Goal: Task Accomplishment & Management: Complete application form

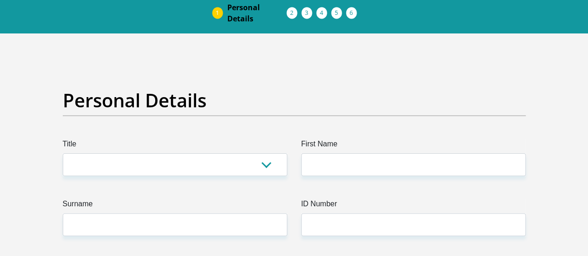
scroll to position [62, 0]
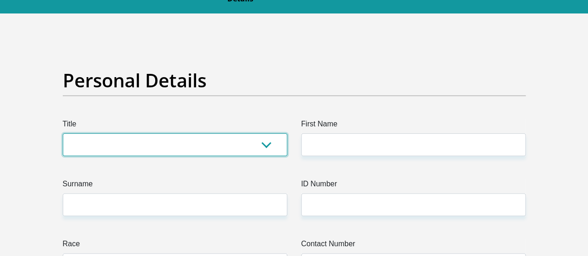
click at [261, 133] on select "Mr Ms Mrs Dr [PERSON_NAME]" at bounding box center [175, 144] width 225 height 23
select select "Mr"
click at [63, 133] on select "Mr Ms Mrs Dr [PERSON_NAME]" at bounding box center [175, 144] width 225 height 23
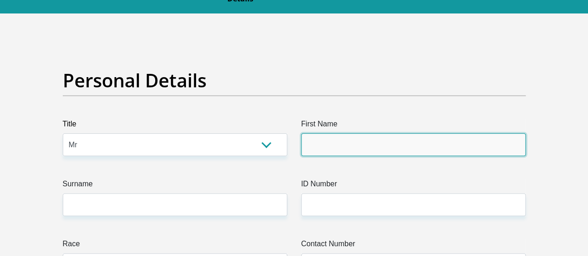
click at [330, 133] on input "First Name" at bounding box center [413, 144] width 225 height 23
type input "Irfaan"
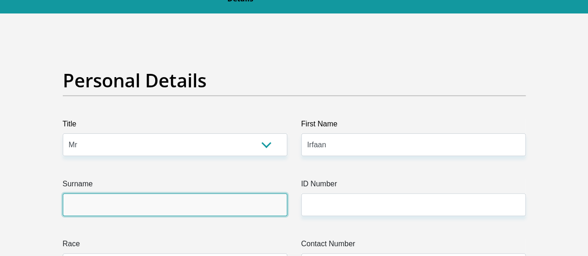
click at [247, 193] on input "Surname" at bounding box center [175, 204] width 225 height 23
type input "Sulaiman"
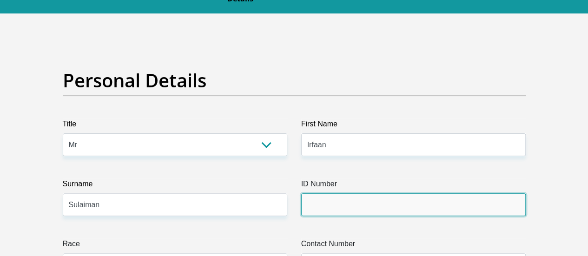
click at [377, 193] on input "ID Number" at bounding box center [413, 204] width 225 height 23
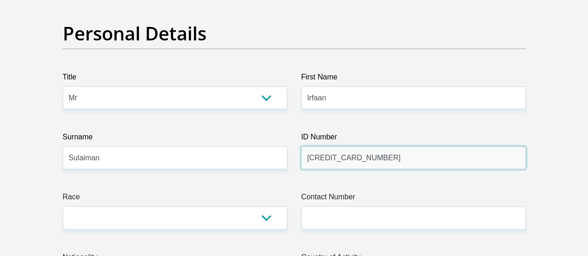
scroll to position [124, 0]
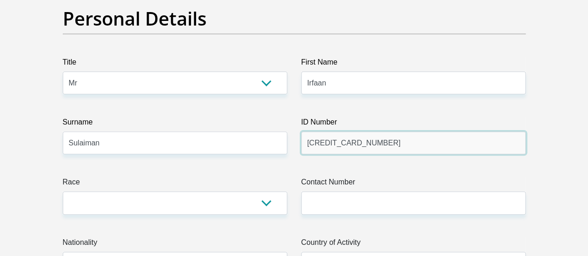
type input "[CREDIT_CARD_NUMBER]"
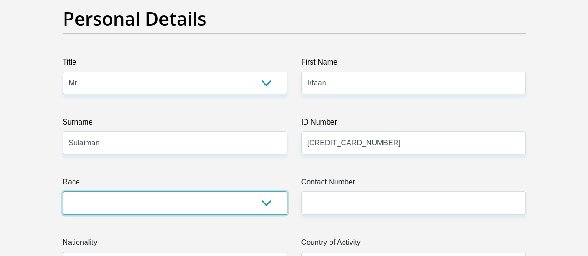
click at [142, 192] on select "Black Coloured Indian White Other" at bounding box center [175, 203] width 225 height 23
select select "2"
click at [63, 192] on select "Black Coloured Indian White Other" at bounding box center [175, 203] width 225 height 23
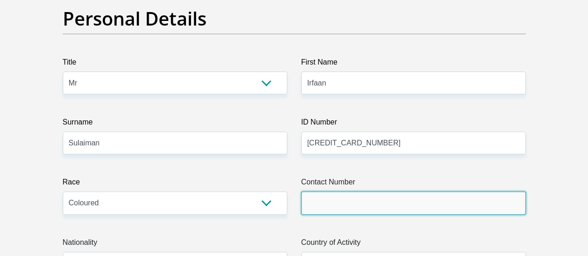
click at [310, 192] on input "Contact Number" at bounding box center [413, 203] width 225 height 23
type input "0747578704"
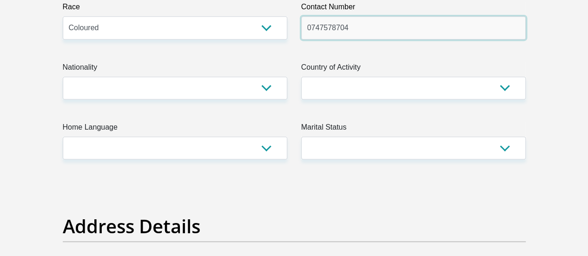
scroll to position [310, 0]
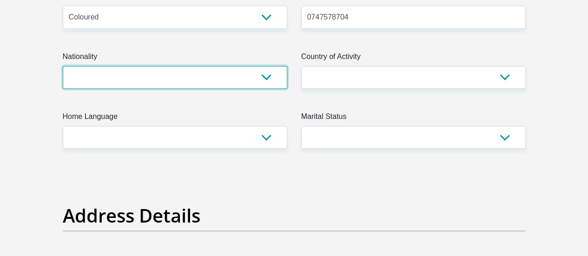
click at [109, 66] on select "[GEOGRAPHIC_DATA] [GEOGRAPHIC_DATA] [GEOGRAPHIC_DATA] [GEOGRAPHIC_DATA] [GEOGRA…" at bounding box center [175, 77] width 225 height 23
select select "ZAF"
click at [63, 66] on select "[GEOGRAPHIC_DATA] [GEOGRAPHIC_DATA] [GEOGRAPHIC_DATA] [GEOGRAPHIC_DATA] [GEOGRA…" at bounding box center [175, 77] width 225 height 23
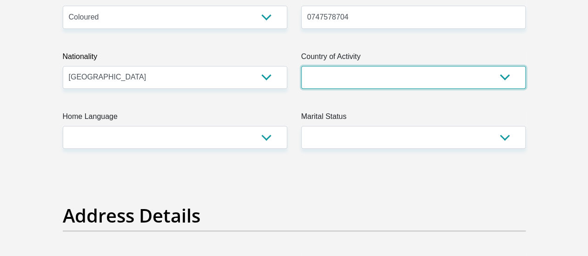
click at [325, 66] on select "[GEOGRAPHIC_DATA] [GEOGRAPHIC_DATA] [GEOGRAPHIC_DATA] [GEOGRAPHIC_DATA] [GEOGRA…" at bounding box center [413, 77] width 225 height 23
select select "ZAF"
click at [301, 66] on select "[GEOGRAPHIC_DATA] [GEOGRAPHIC_DATA] [GEOGRAPHIC_DATA] [GEOGRAPHIC_DATA] [GEOGRA…" at bounding box center [413, 77] width 225 height 23
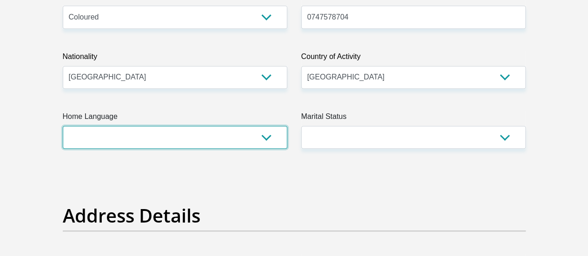
click at [225, 126] on select "Afrikaans English Sepedi South Ndebele Southern Sotho Swati Tsonga Tswana Venda…" at bounding box center [175, 137] width 225 height 23
select select "eng"
click at [63, 126] on select "Afrikaans English Sepedi South Ndebele Southern Sotho Swati Tsonga Tswana Venda…" at bounding box center [175, 137] width 225 height 23
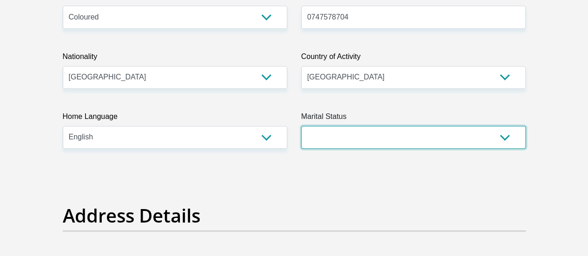
click at [382, 126] on select "Married ANC Single Divorced Widowed Married COP or Customary Law" at bounding box center [413, 137] width 225 height 23
select select "5"
click at [301, 126] on select "Married ANC Single Divorced Widowed Married COP or Customary Law" at bounding box center [413, 137] width 225 height 23
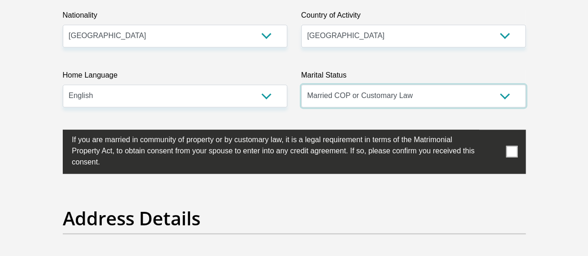
scroll to position [372, 0]
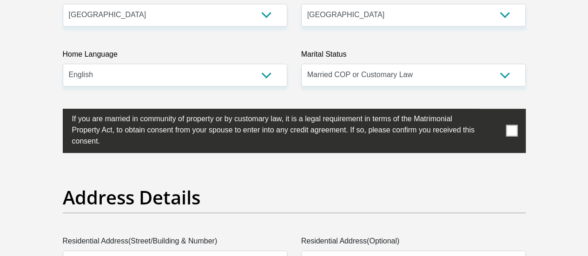
click at [504, 109] on label at bounding box center [294, 131] width 463 height 44
click at [53, 111] on input "checkbox" at bounding box center [53, 111] width 0 height 0
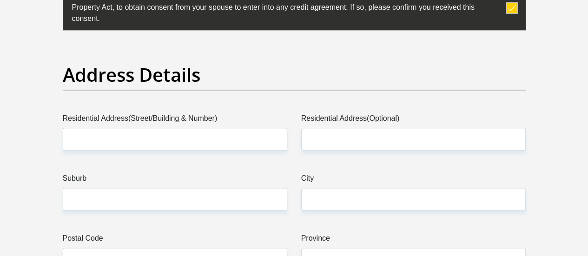
scroll to position [496, 0]
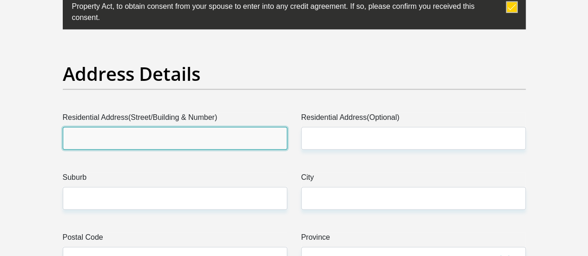
click at [169, 127] on input "Residential Address(Street/Building & Number)" at bounding box center [175, 138] width 225 height 23
type input "Unit [GEOGRAPHIC_DATA][STREET_ADDRESS]"
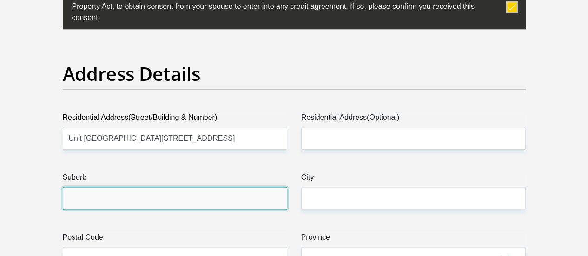
click at [142, 187] on input "Suburb" at bounding box center [175, 198] width 225 height 23
type input "Pinelands"
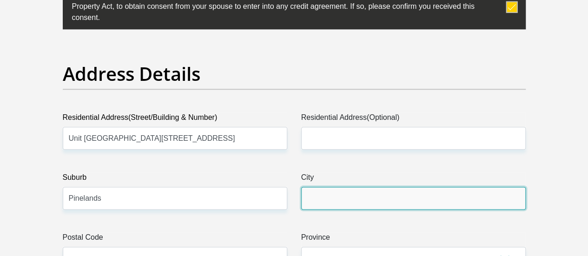
click at [346, 187] on input "City" at bounding box center [413, 198] width 225 height 23
type input "[GEOGRAPHIC_DATA]"
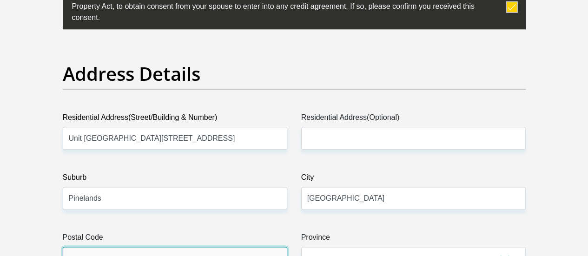
click at [192, 247] on input "Postal Code" at bounding box center [175, 258] width 225 height 23
type input "7405"
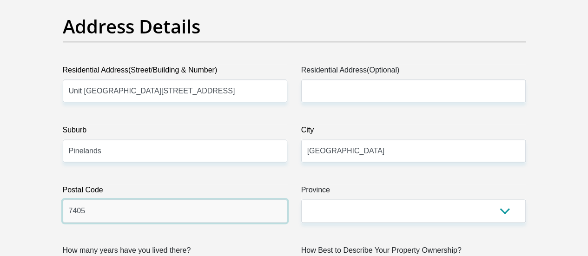
scroll to position [558, 0]
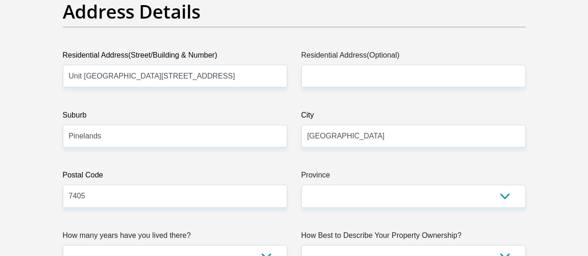
click at [367, 170] on label "Province" at bounding box center [413, 177] width 225 height 15
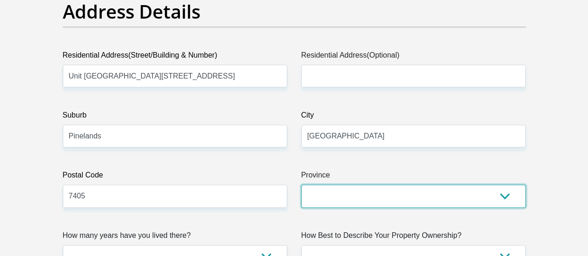
click at [367, 185] on select "Eastern Cape Free State [GEOGRAPHIC_DATA] [GEOGRAPHIC_DATA][DATE] [GEOGRAPHIC_D…" at bounding box center [413, 196] width 225 height 23
click at [358, 185] on select "Eastern Cape Free State [GEOGRAPHIC_DATA] [GEOGRAPHIC_DATA][DATE] [GEOGRAPHIC_D…" at bounding box center [413, 196] width 225 height 23
select select "Western Cape"
click at [301, 185] on select "Eastern Cape Free State [GEOGRAPHIC_DATA] [GEOGRAPHIC_DATA][DATE] [GEOGRAPHIC_D…" at bounding box center [413, 196] width 225 height 23
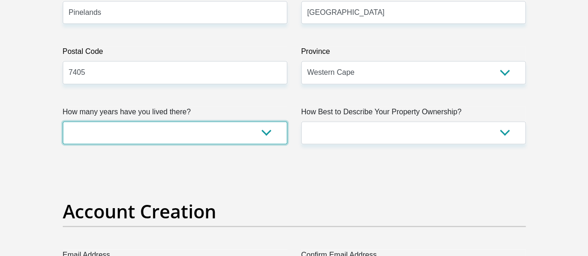
click at [231, 121] on select "less than 1 year 1-3 years 3-5 years 5+ years" at bounding box center [175, 132] width 225 height 23
select select "4"
click at [63, 121] on select "less than 1 year 1-3 years 3-5 years 5+ years" at bounding box center [175, 132] width 225 height 23
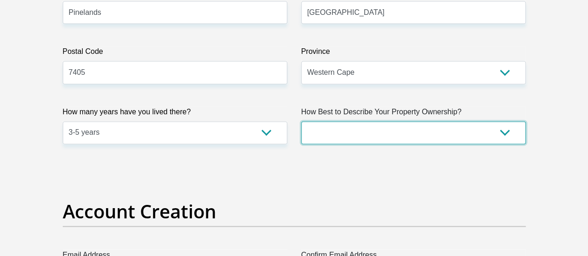
click at [339, 121] on select "Owned Rented Family Owned Company Dwelling" at bounding box center [413, 132] width 225 height 23
select select "parents"
click at [301, 121] on select "Owned Rented Family Owned Company Dwelling" at bounding box center [413, 132] width 225 height 23
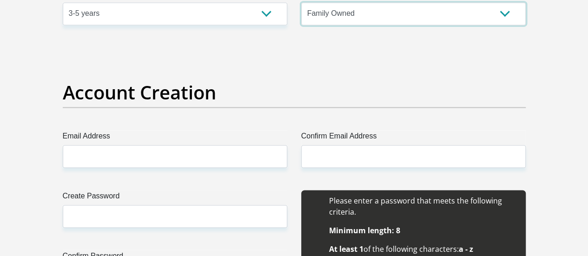
scroll to position [806, 0]
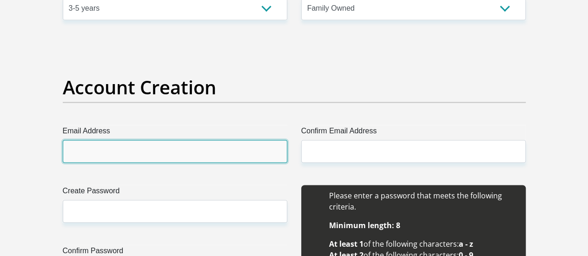
click at [221, 140] on input "Email Address" at bounding box center [175, 151] width 225 height 23
type input "[EMAIL_ADDRESS][DOMAIN_NAME]"
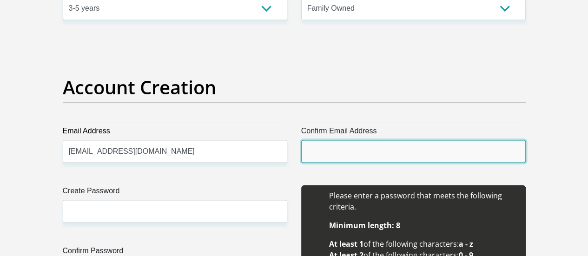
click at [356, 140] on input "Confirm Email Address" at bounding box center [413, 151] width 225 height 23
type input "[EMAIL_ADDRESS][DOMAIN_NAME]"
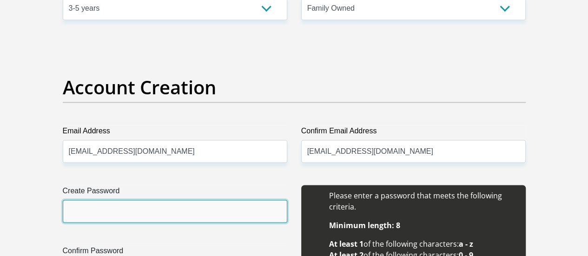
click at [216, 200] on input "Create Password" at bounding box center [175, 211] width 225 height 23
type input "611111786Sul@"
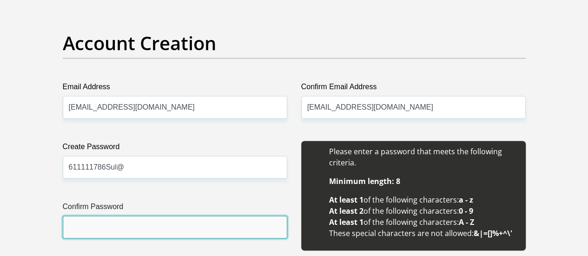
scroll to position [867, 0]
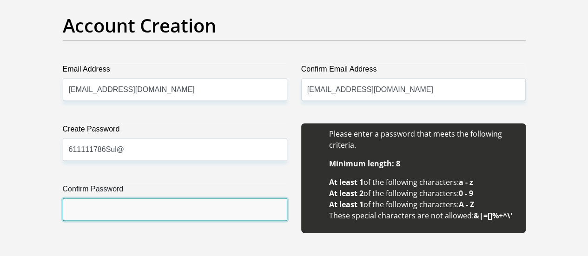
click at [117, 198] on input "Confirm Password" at bounding box center [175, 209] width 225 height 23
type input "611111786Sul@"
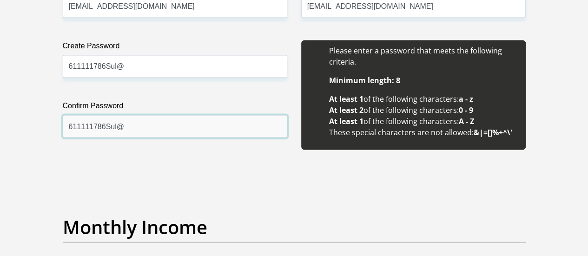
scroll to position [991, 0]
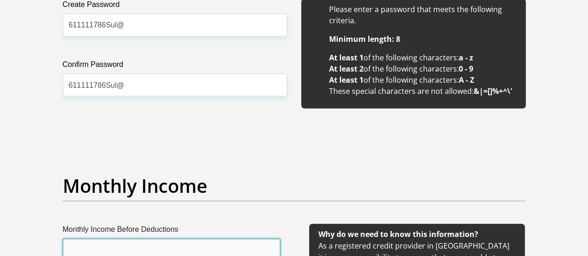
click at [122, 239] on input "Monthly Income Before Deductions" at bounding box center [172, 250] width 218 height 23
type input "96000"
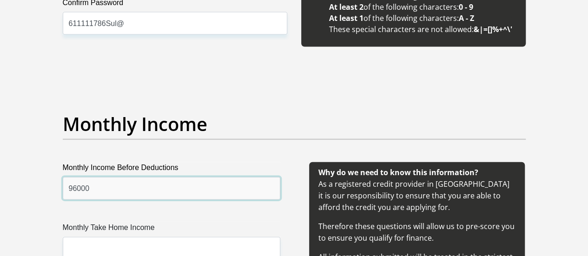
scroll to position [1116, 0]
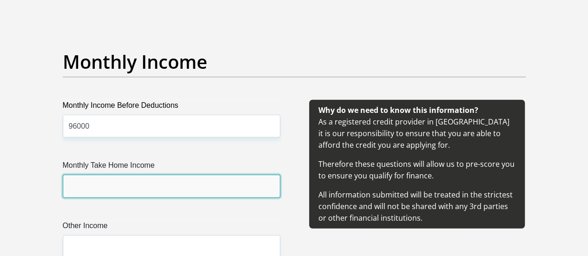
click at [127, 175] on input "Monthly Take Home Income" at bounding box center [172, 186] width 218 height 23
type input "66500"
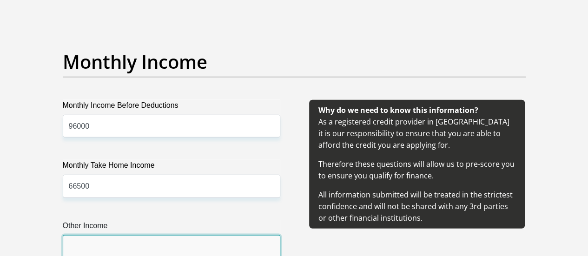
click at [112, 235] on input "Other Income" at bounding box center [172, 246] width 218 height 23
type input "11200"
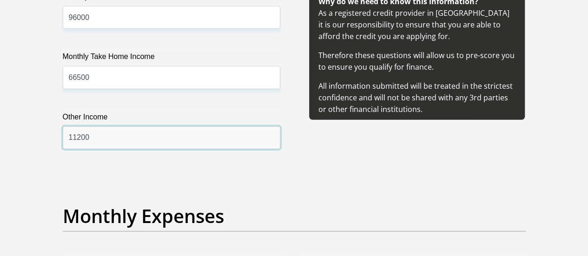
scroll to position [1302, 0]
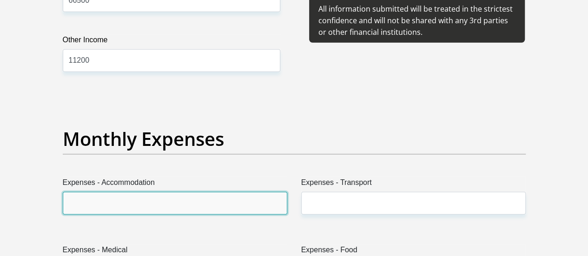
click at [137, 192] on input "Expenses - Accommodation" at bounding box center [175, 203] width 225 height 23
type input "0"
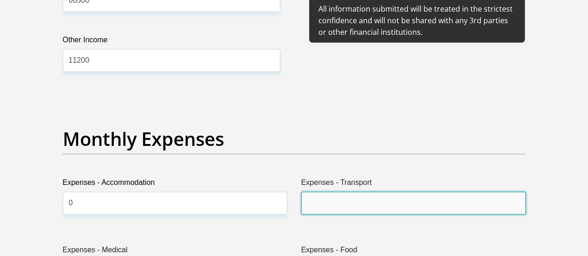
click at [350, 192] on input "Expenses - Transport" at bounding box center [413, 203] width 225 height 23
type input "1500"
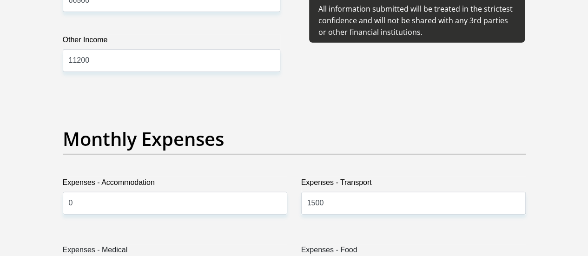
type input "1241"
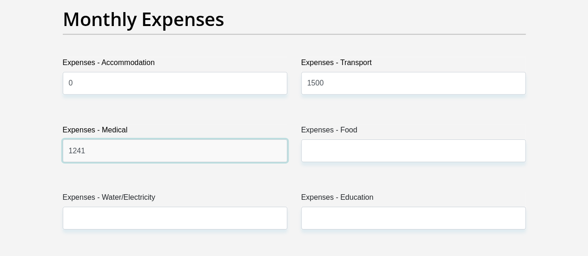
scroll to position [1425, 0]
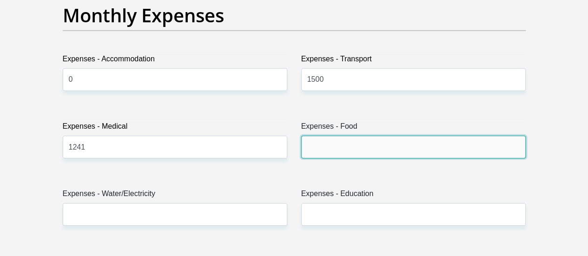
click at [349, 136] on input "Expenses - Food" at bounding box center [413, 147] width 225 height 23
type input "10000"
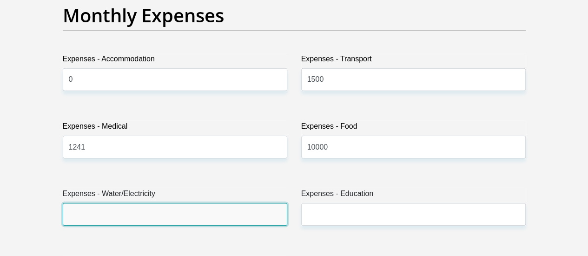
click at [188, 203] on input "Expenses - Water/Electricity" at bounding box center [175, 214] width 225 height 23
type input "1500"
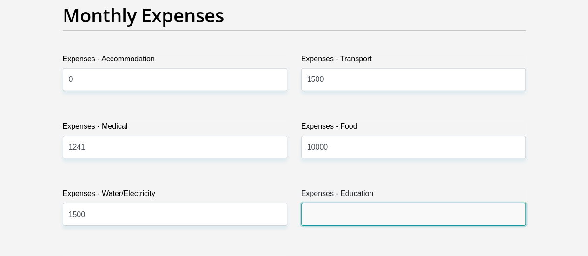
click at [323, 203] on input "Expenses - Education" at bounding box center [413, 214] width 225 height 23
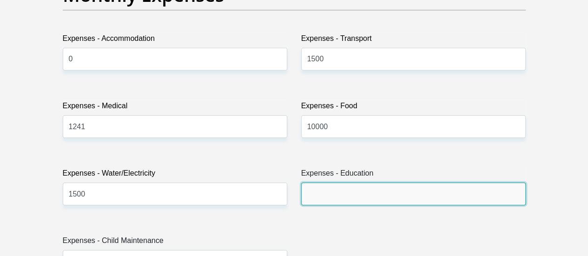
scroll to position [1611, 0]
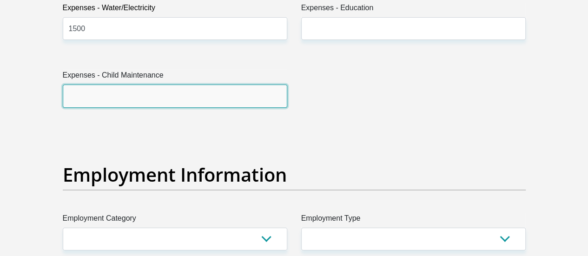
click at [178, 85] on input "Expenses - Child Maintenance" at bounding box center [175, 96] width 225 height 23
type input "0"
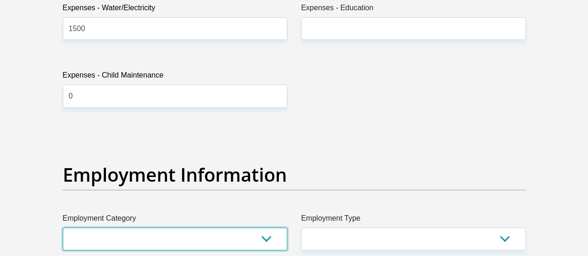
click at [160, 228] on select "AGRICULTURE ALCOHOL & TOBACCO CONSTRUCTION MATERIALS METALLURGY EQUIPMENT FOR R…" at bounding box center [175, 239] width 225 height 23
select select "54"
click at [63, 228] on select "AGRICULTURE ALCOHOL & TOBACCO CONSTRUCTION MATERIALS METALLURGY EQUIPMENT FOR R…" at bounding box center [175, 239] width 225 height 23
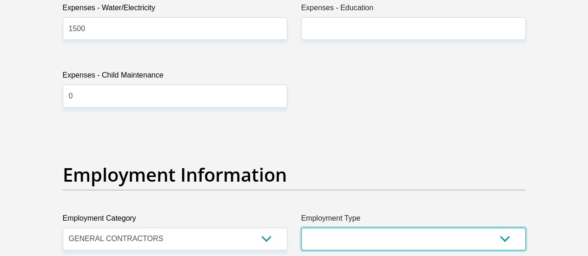
click at [325, 228] on select "College/Lecturer Craft Seller Creative Driver Executive Farmer Forces - Non Com…" at bounding box center [413, 239] width 225 height 23
select select "Licenced Professional"
click at [301, 228] on select "College/Lecturer Craft Seller Creative Driver Executive Farmer Forces - Non Com…" at bounding box center [413, 239] width 225 height 23
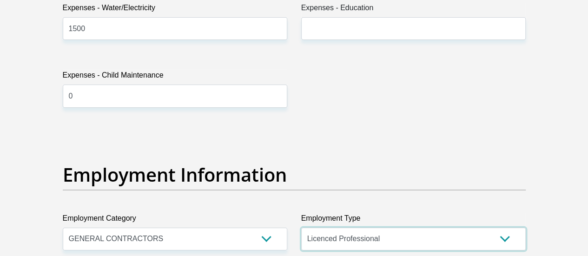
scroll to position [1735, 0]
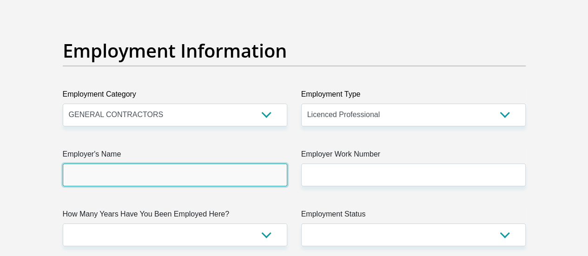
click at [126, 164] on input "Employer's Name" at bounding box center [175, 175] width 225 height 23
type input "Offernet"
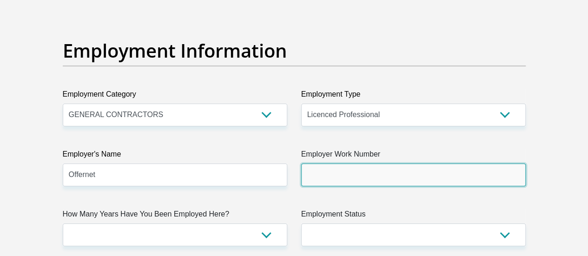
click at [318, 164] on input "Employer Work Number" at bounding box center [413, 175] width 225 height 23
type input "0873300757"
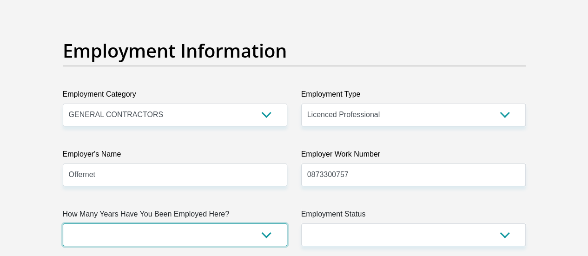
click at [209, 224] on select "less than 1 year 1-3 years 3-5 years 5+ years" at bounding box center [175, 235] width 225 height 23
select select "6"
click at [63, 224] on select "less than 1 year 1-3 years 3-5 years 5+ years" at bounding box center [175, 235] width 225 height 23
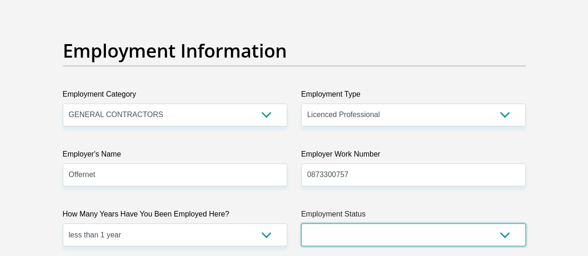
click at [320, 224] on select "Permanent/Full-time Part-time/Casual [DEMOGRAPHIC_DATA] Worker Self-Employed Ho…" at bounding box center [413, 235] width 225 height 23
select select "1"
click at [301, 224] on select "Permanent/Full-time Part-time/Casual [DEMOGRAPHIC_DATA] Worker Self-Employed Ho…" at bounding box center [413, 235] width 225 height 23
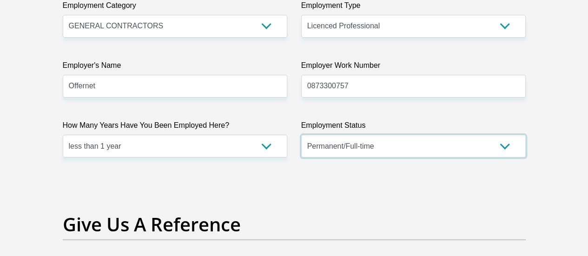
scroll to position [1921, 0]
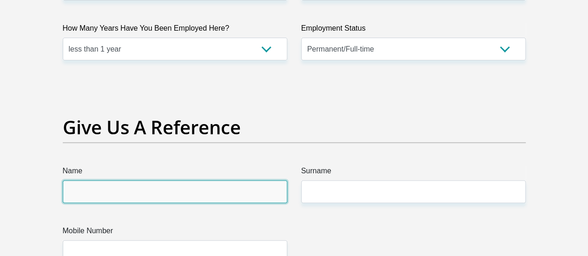
click at [169, 180] on input "Name" at bounding box center [175, 191] width 225 height 23
type input "Olabisi"
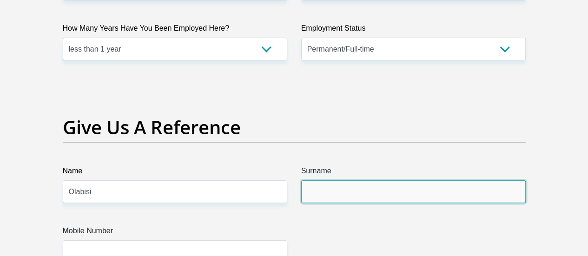
click at [321, 180] on input "Surname" at bounding box center [413, 191] width 225 height 23
type input "Israel"
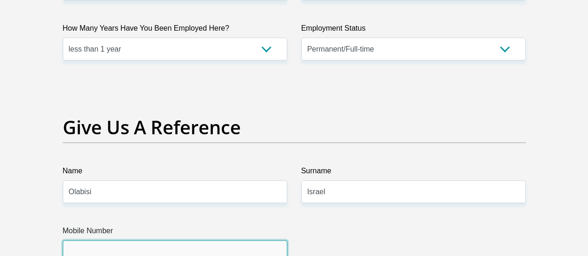
click at [168, 240] on input "Mobile Number" at bounding box center [175, 251] width 225 height 23
type input "0828765235"
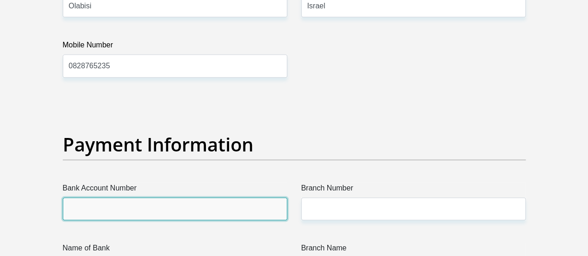
click at [174, 198] on input "Bank Account Number" at bounding box center [175, 209] width 225 height 23
type input "62920362689"
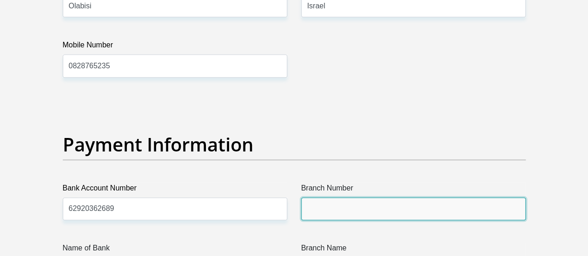
click at [306, 198] on input "Branch Number" at bounding box center [413, 209] width 225 height 23
type input "204209"
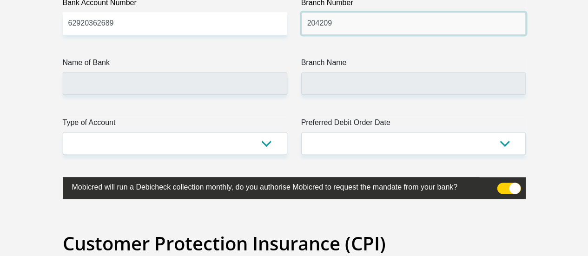
scroll to position [2293, 0]
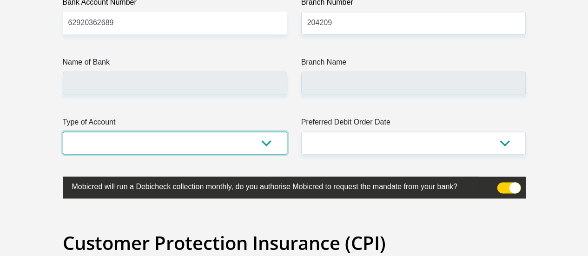
click at [241, 132] on select "Cheque Savings" at bounding box center [175, 143] width 225 height 23
type input "FIRSTRAND BANK"
type input "[GEOGRAPHIC_DATA]"
select select "CUR"
click at [63, 132] on select "Cheque Savings" at bounding box center [175, 143] width 225 height 23
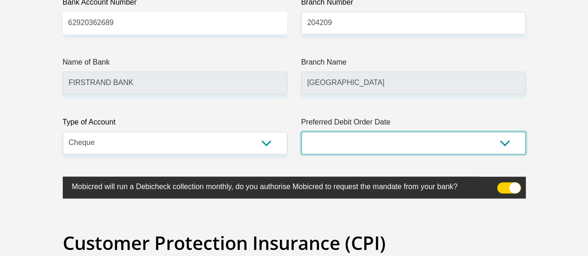
click at [332, 132] on select "1st 2nd 3rd 4th 5th 7th 18th 19th 20th 21st 22nd 23rd 24th 25th 26th 27th 28th …" at bounding box center [413, 143] width 225 height 23
select select "30"
click at [301, 132] on select "1st 2nd 3rd 4th 5th 7th 18th 19th 20th 21st 22nd 23rd 24th 25th 26th 27th 28th …" at bounding box center [413, 143] width 225 height 23
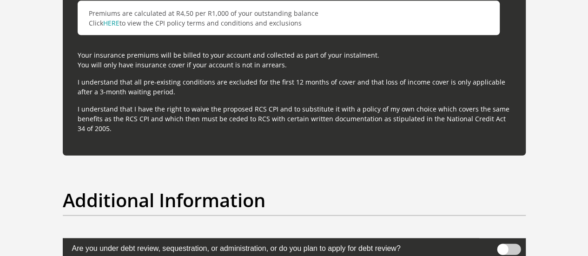
scroll to position [2913, 0]
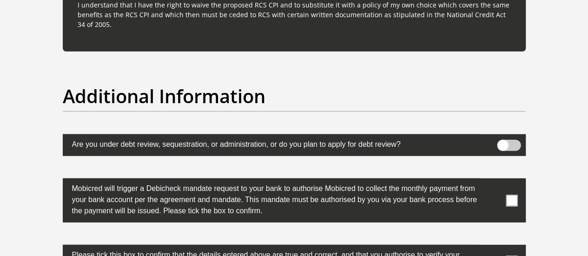
click at [507, 140] on span at bounding box center [509, 145] width 24 height 11
click at [502, 142] on input "checkbox" at bounding box center [502, 142] width 0 height 0
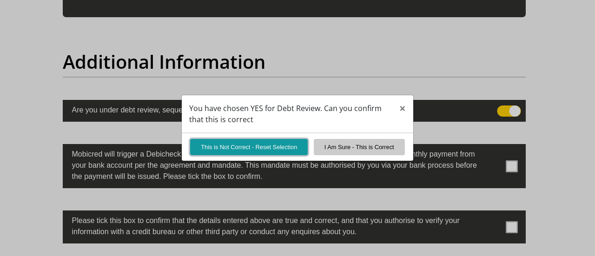
click at [285, 142] on button "This is Not Correct - Reset Selection" at bounding box center [249, 147] width 118 height 16
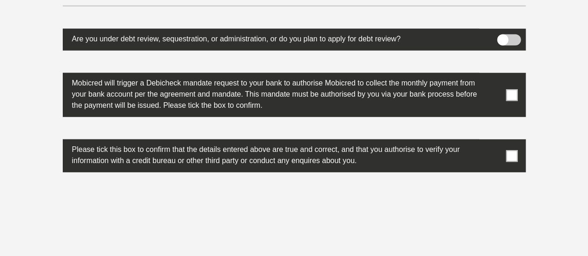
scroll to position [3037, 0]
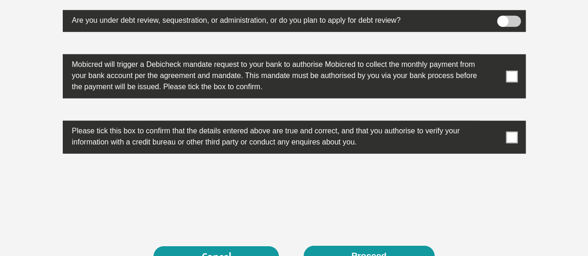
click at [513, 71] on span at bounding box center [512, 77] width 12 height 12
click at [493, 57] on input "checkbox" at bounding box center [493, 57] width 0 height 0
click at [509, 132] on span at bounding box center [512, 138] width 12 height 12
click at [493, 123] on input "checkbox" at bounding box center [493, 123] width 0 height 0
click at [373, 246] on button "Proceed" at bounding box center [369, 256] width 131 height 21
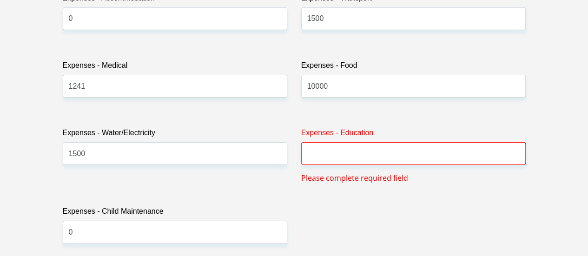
scroll to position [1483, 0]
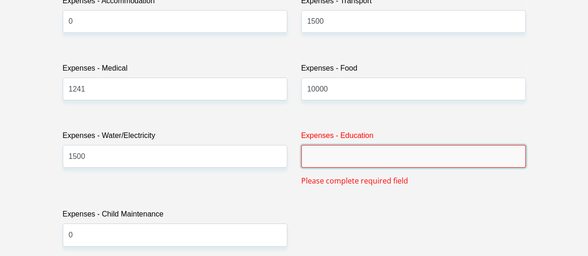
click at [344, 145] on input "Expenses - Education" at bounding box center [413, 156] width 225 height 23
type input "0"
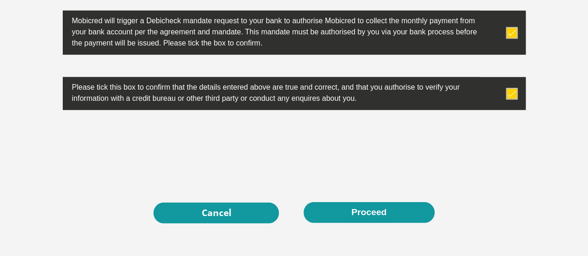
scroll to position [3120, 0]
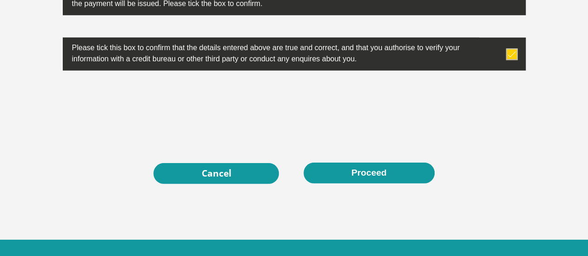
click at [361, 163] on button "Proceed" at bounding box center [369, 173] width 131 height 21
